Goal: Information Seeking & Learning: Learn about a topic

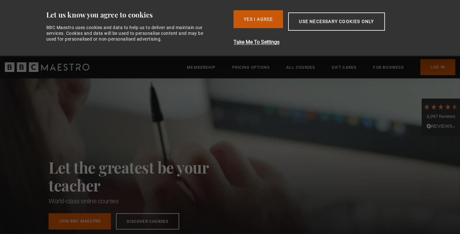
click at [249, 22] on button "Yes I Agree" at bounding box center [259, 19] width 50 height 18
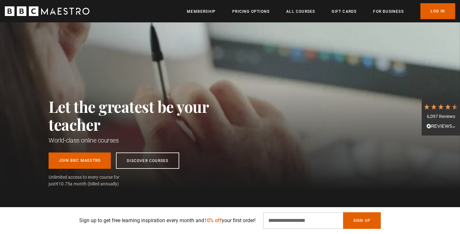
scroll to position [8, 0]
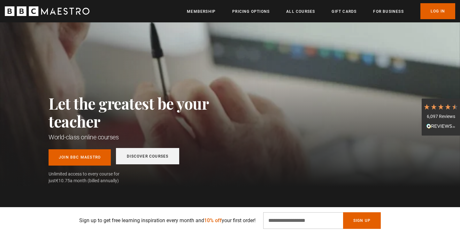
click at [160, 159] on link "Discover Courses" at bounding box center [147, 156] width 63 height 16
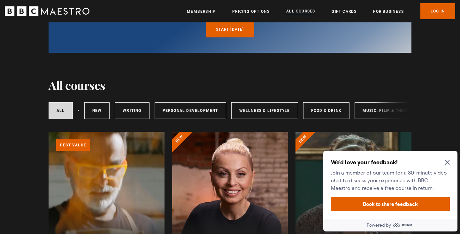
scroll to position [39, 0]
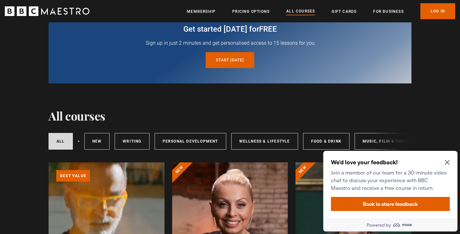
click at [451, 162] on div "We'd love your feedback! Join a member of our team for a 30-minute video chat t…" at bounding box center [391, 185] width 134 height 68
click at [450, 162] on div "We'd love your feedback! Join a member of our team for a 30-minute video chat t…" at bounding box center [391, 185] width 134 height 68
click at [447, 163] on icon "Close Maze Prompt" at bounding box center [447, 162] width 5 height 5
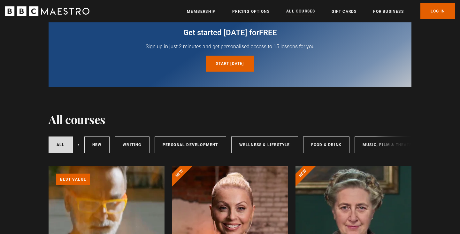
scroll to position [35, 0]
click at [93, 151] on link "New courses" at bounding box center [97, 145] width 26 height 17
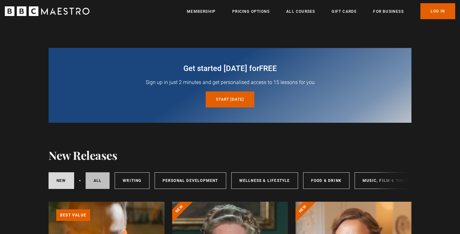
click at [97, 180] on link "All courses" at bounding box center [98, 180] width 24 height 17
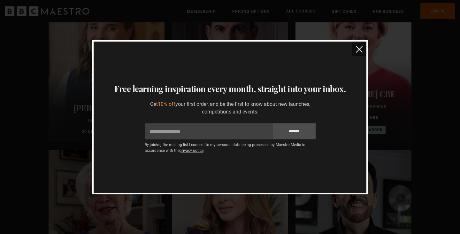
scroll to position [374, 0]
